Goal: Transaction & Acquisition: Purchase product/service

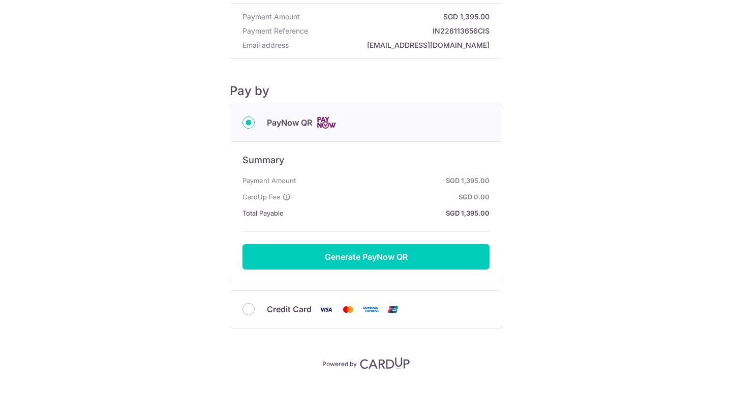
scroll to position [51, 0]
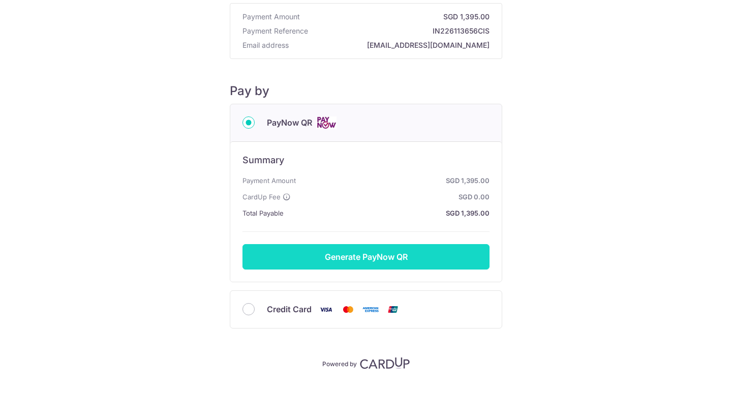
click at [398, 260] on button "Generate PayNow QR" at bounding box center [365, 256] width 247 height 25
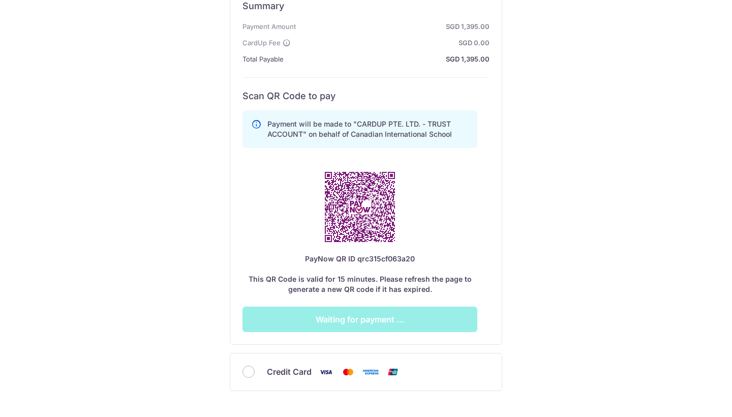
scroll to position [205, 0]
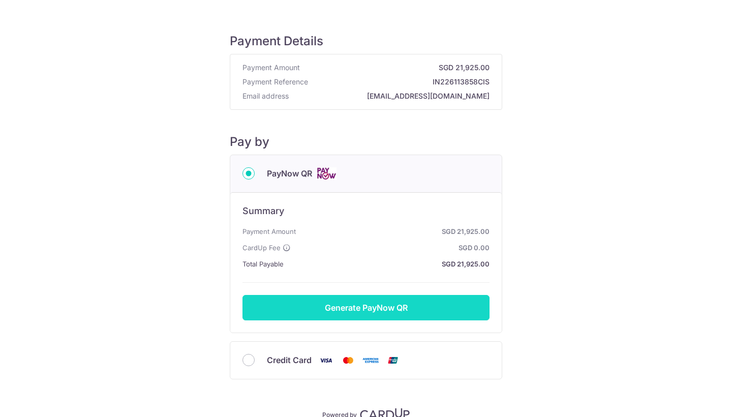
click at [368, 309] on button "Generate PayNow QR" at bounding box center [365, 307] width 247 height 25
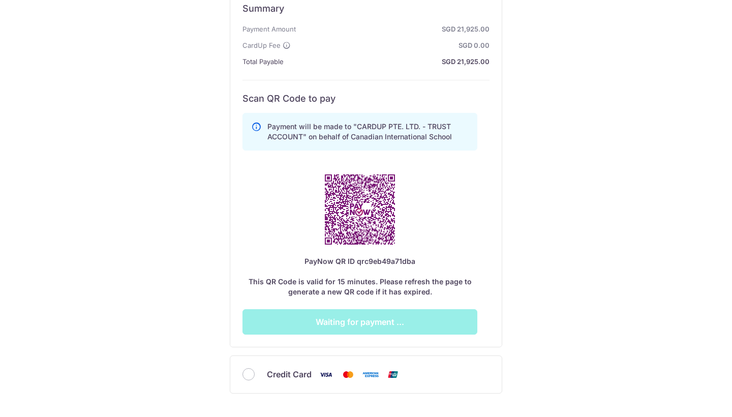
scroll to position [203, 0]
